Goal: Complete application form: Complete application form

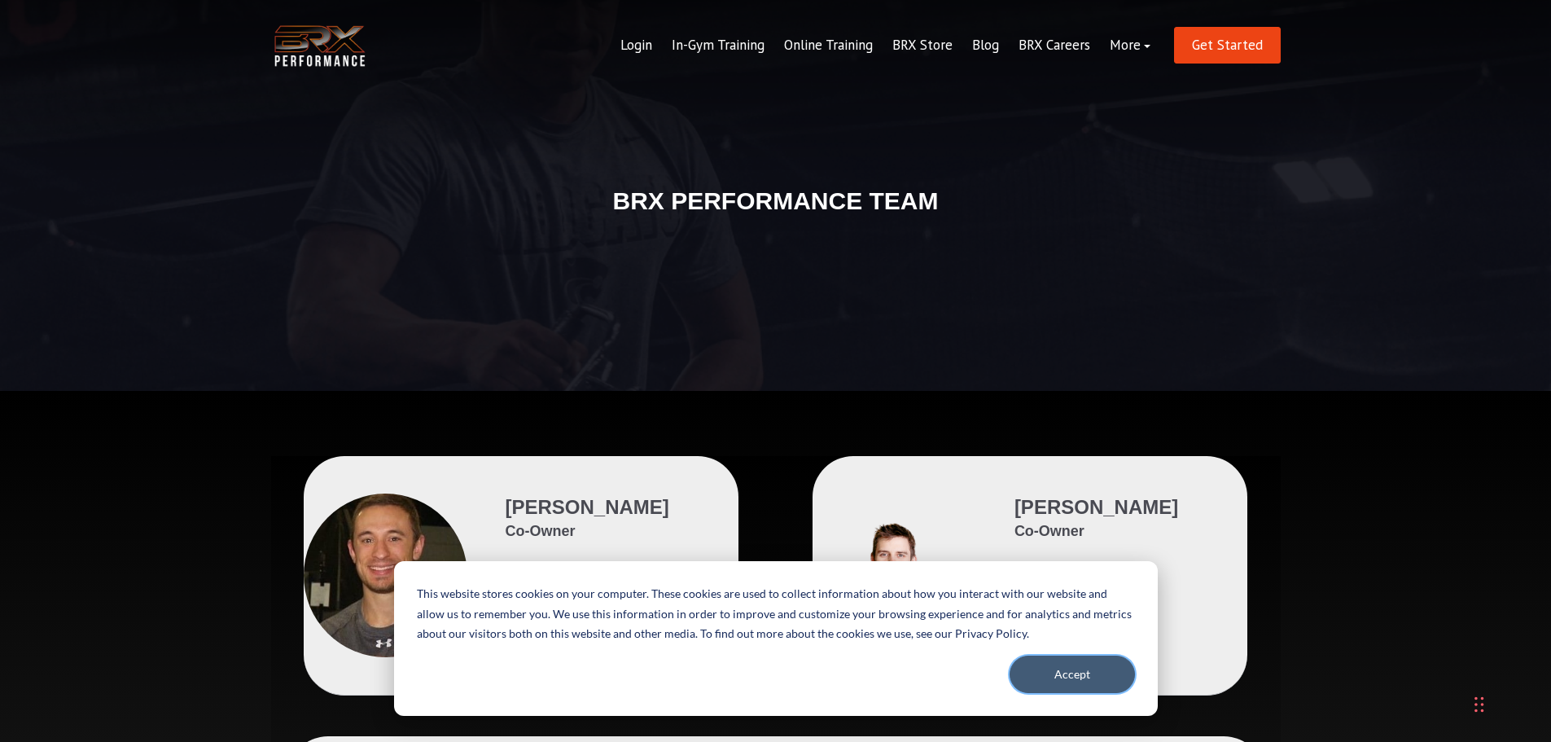
click at [1068, 674] on button "Accept" at bounding box center [1071, 673] width 125 height 37
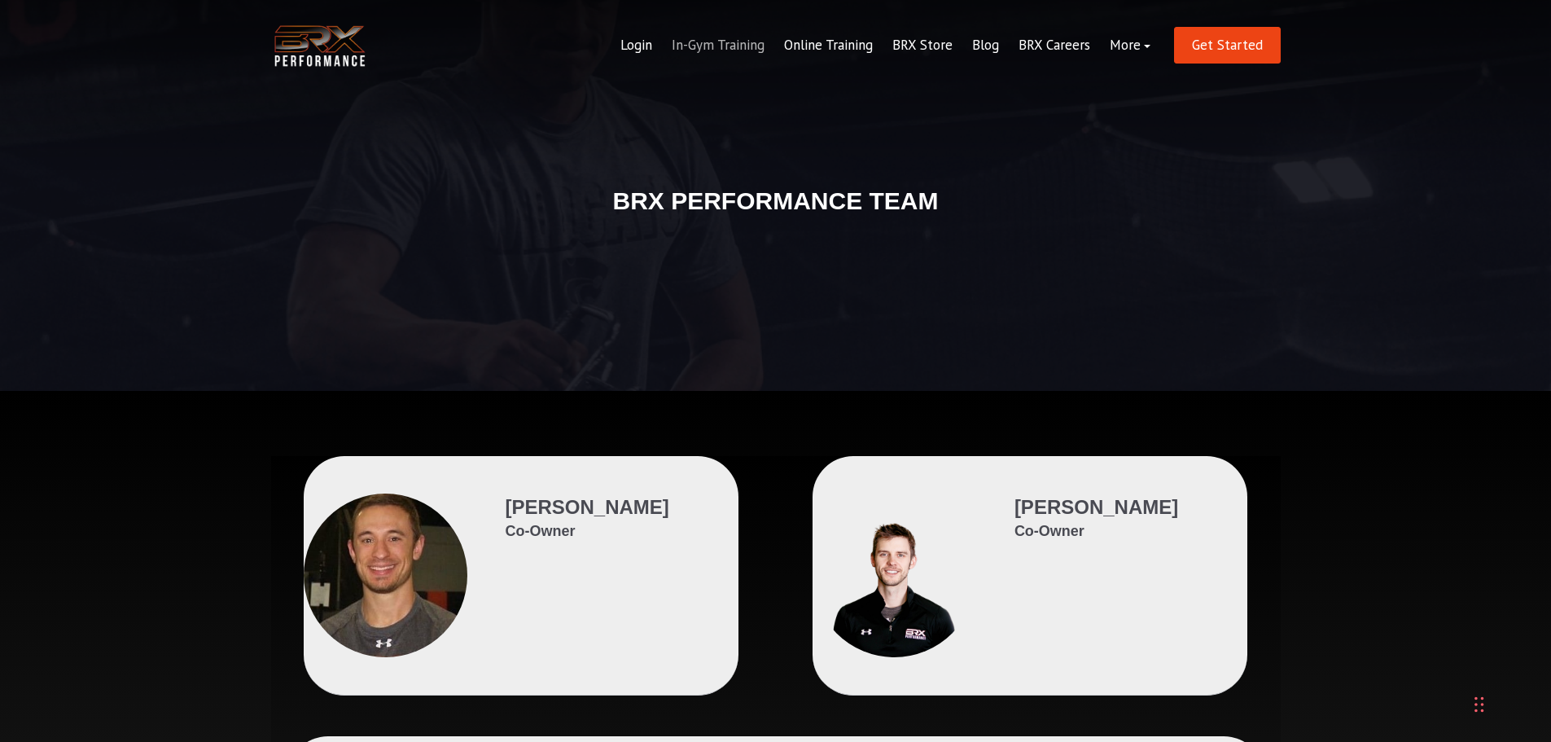
click at [735, 45] on link "In-Gym Training" at bounding box center [718, 45] width 112 height 39
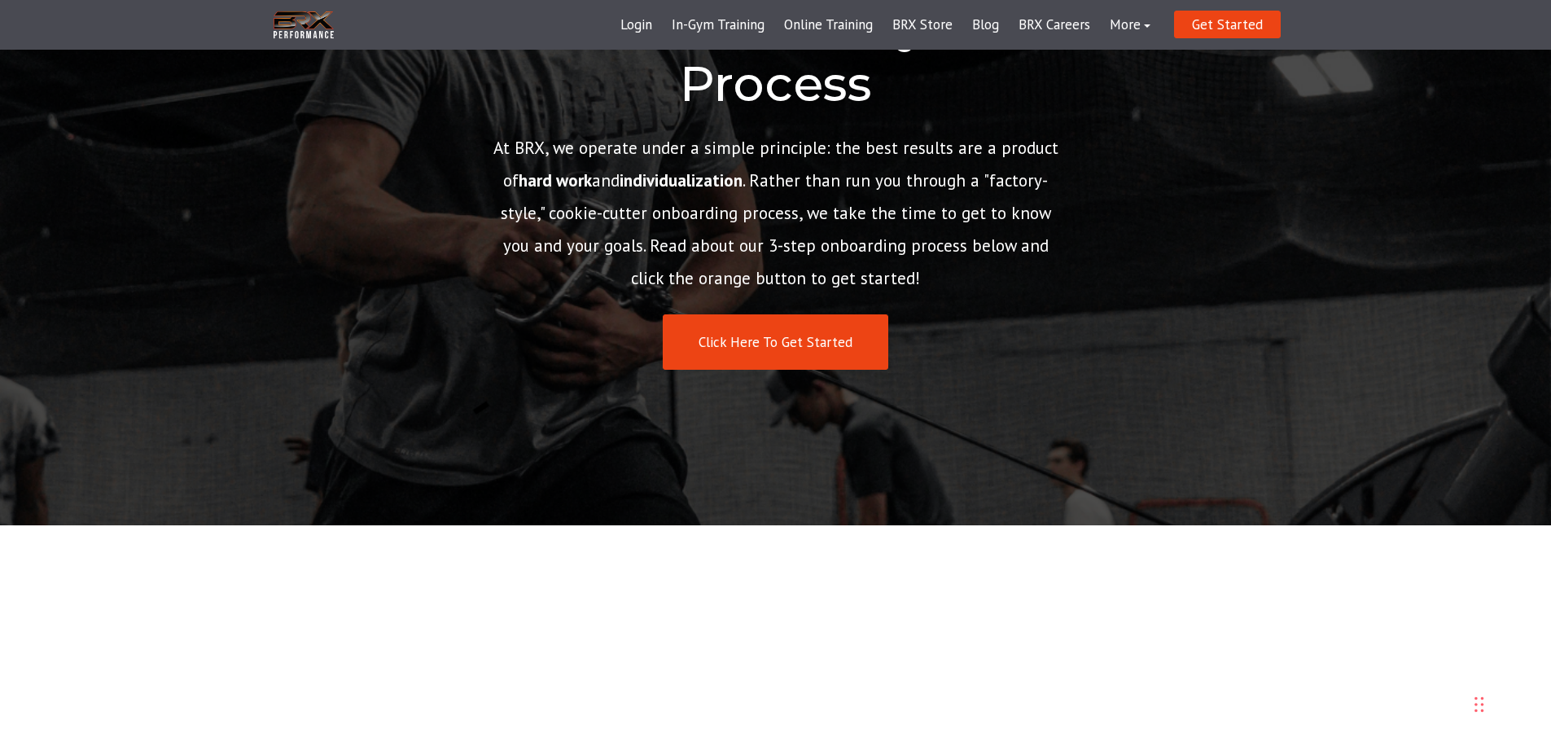
scroll to position [244, 0]
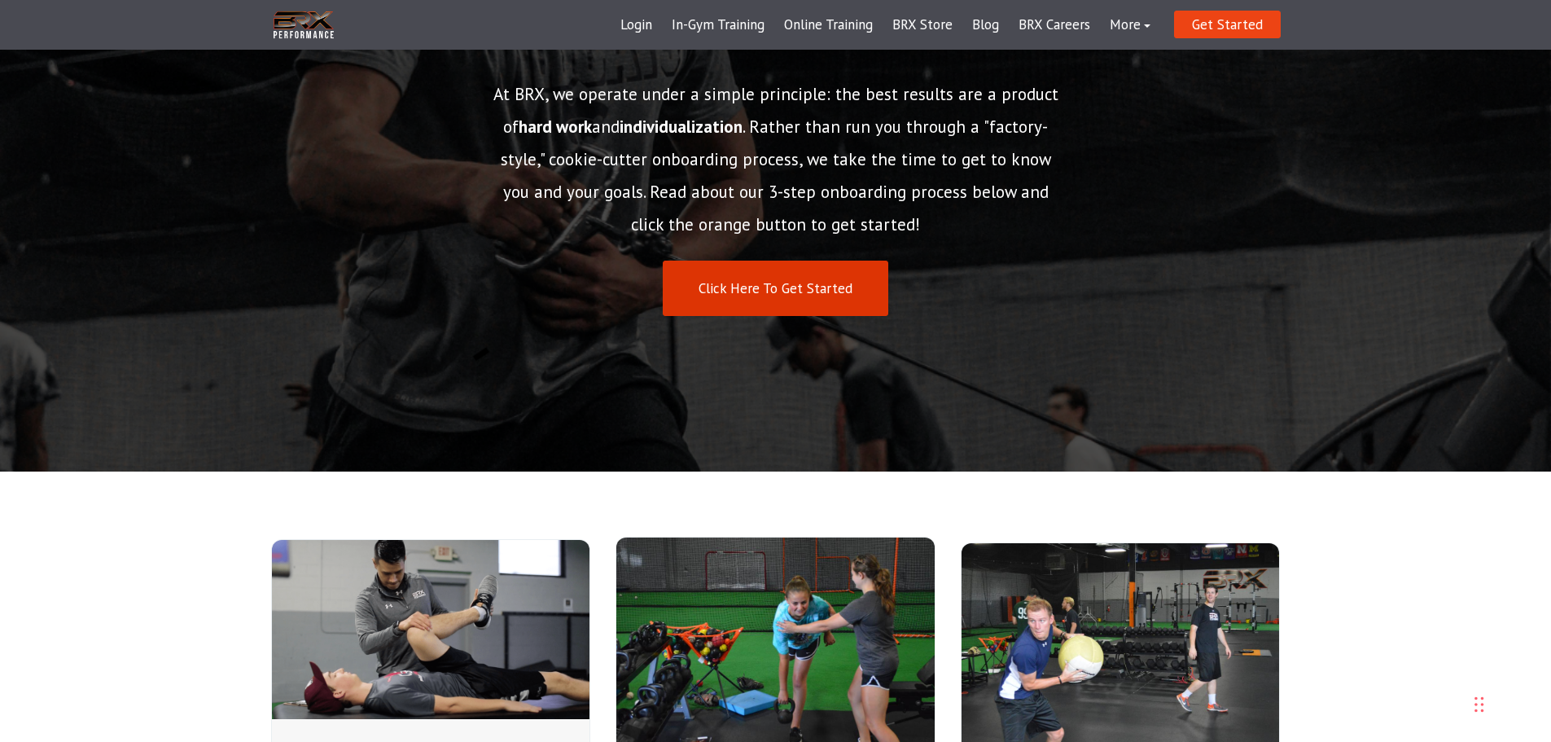
click at [769, 288] on link "Click Here To Get Started" at bounding box center [776, 289] width 226 height 56
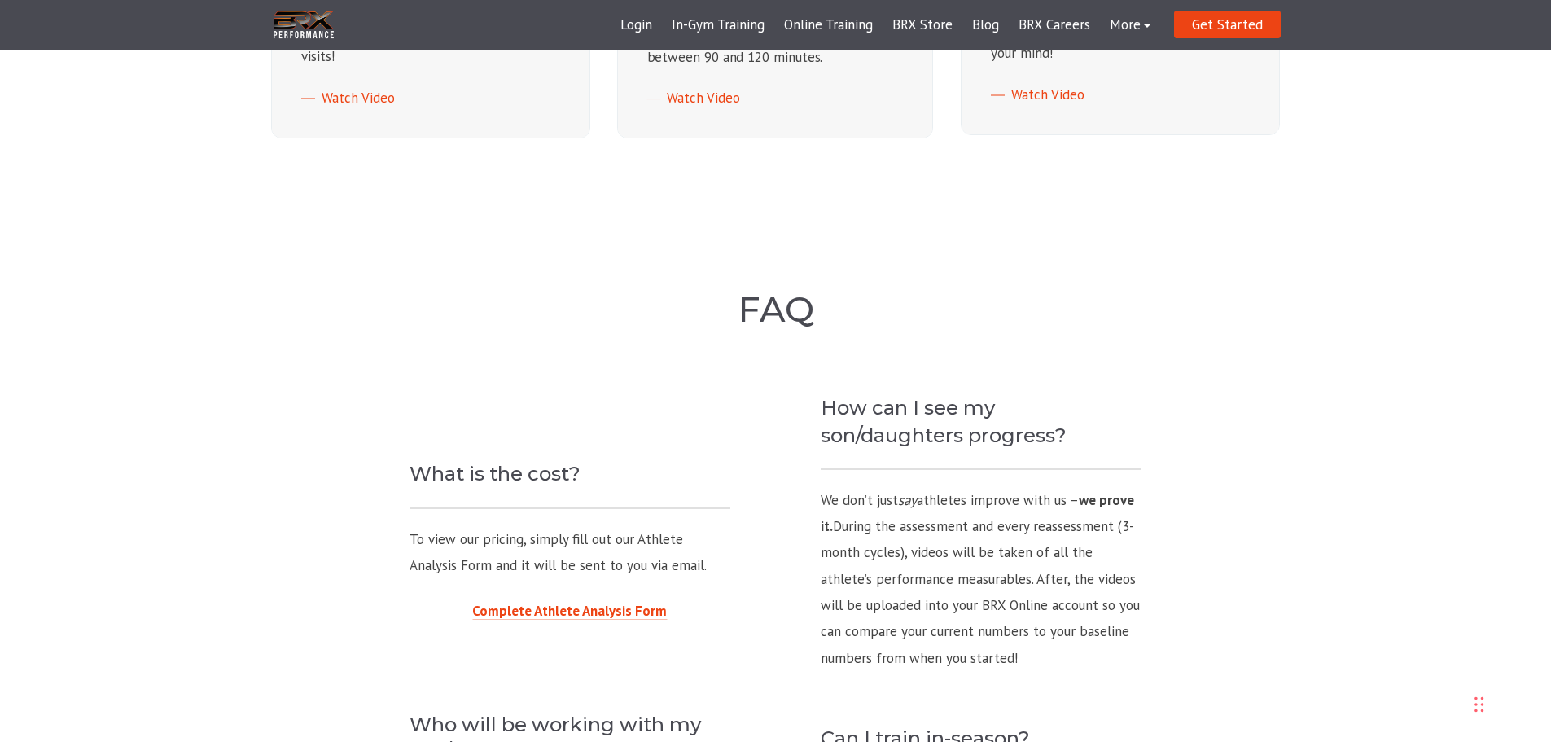
scroll to position [1005, 0]
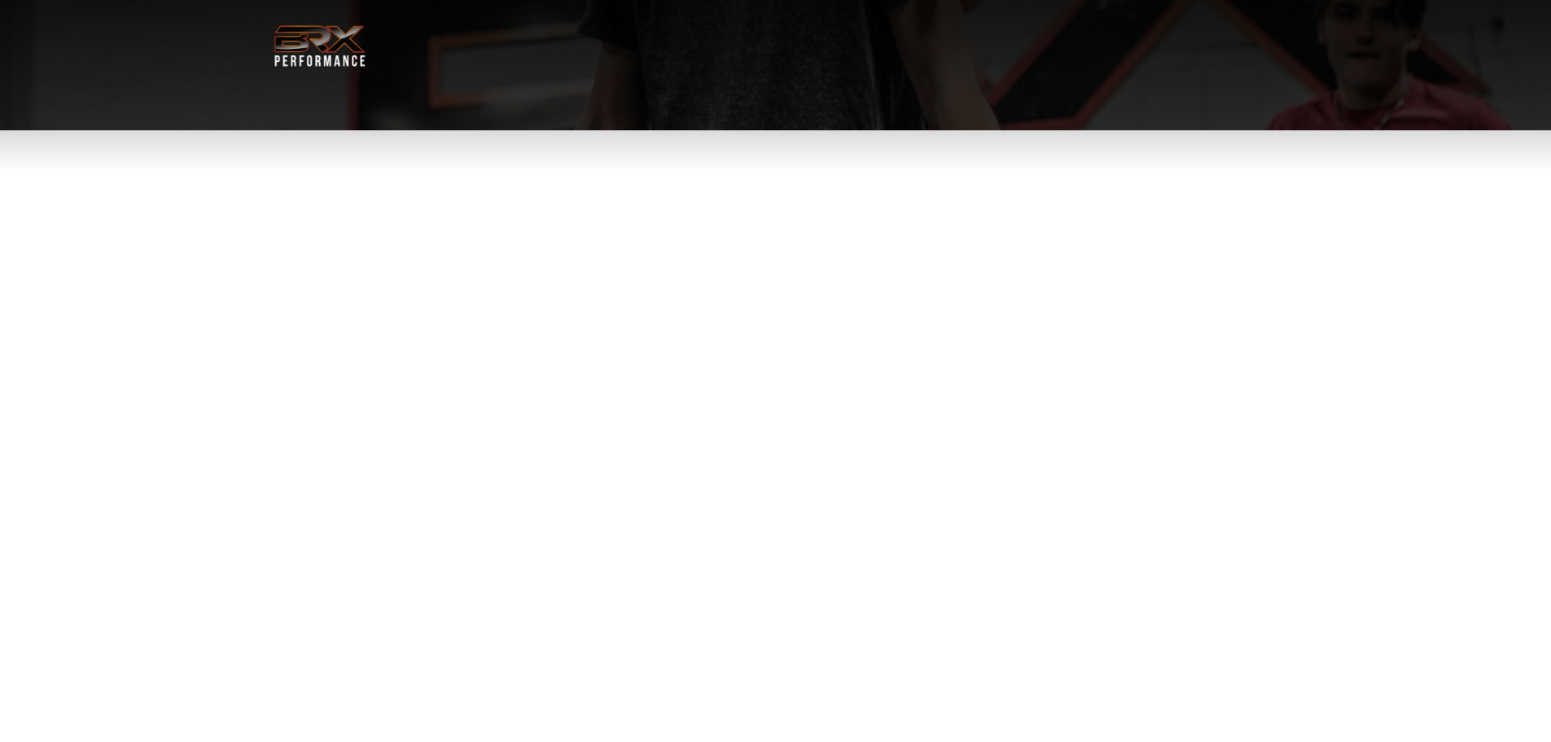
select select "**"
